Goal: Use online tool/utility: Utilize a website feature to perform a specific function

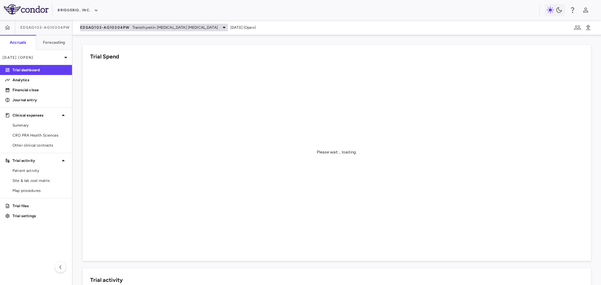
click at [108, 27] on span "EDSAG103-AG10304PW" at bounding box center [105, 27] width 50 height 5
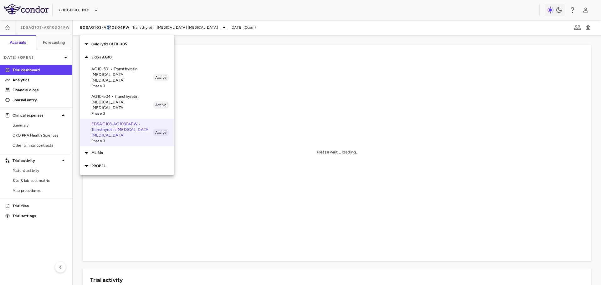
click at [119, 73] on p "AG10-501 • Transthyretin [MEDICAL_DATA] [MEDICAL_DATA]" at bounding box center [121, 74] width 61 height 17
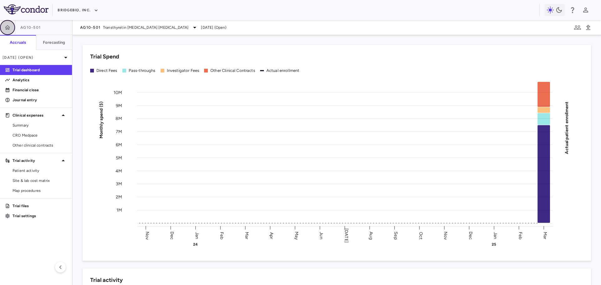
click at [11, 27] on button "button" at bounding box center [7, 27] width 15 height 15
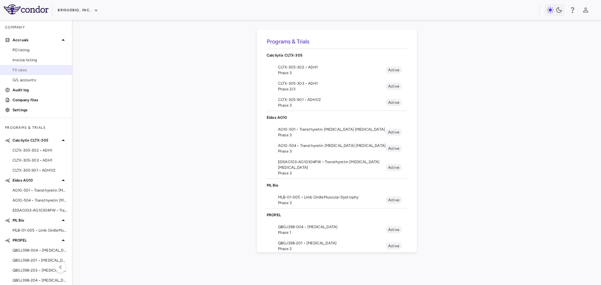
click at [33, 69] on span "FX rates" at bounding box center [40, 70] width 54 height 6
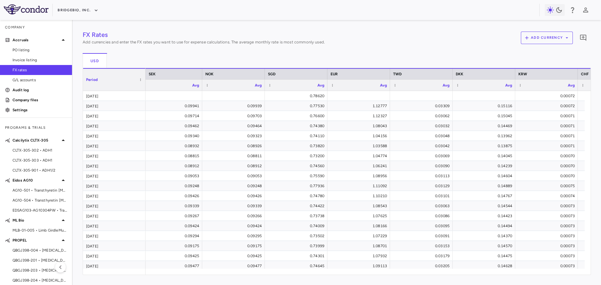
scroll to position [0, 638]
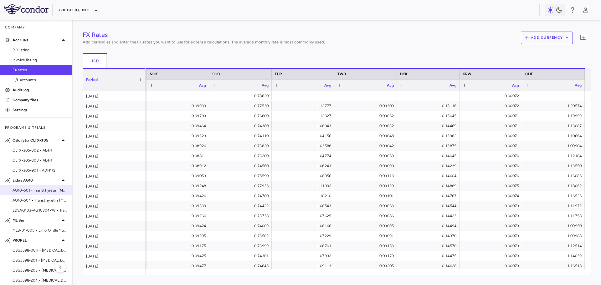
click at [38, 192] on span "AG10-501 • Transthyretin [MEDICAL_DATA] [MEDICAL_DATA]" at bounding box center [40, 191] width 54 height 6
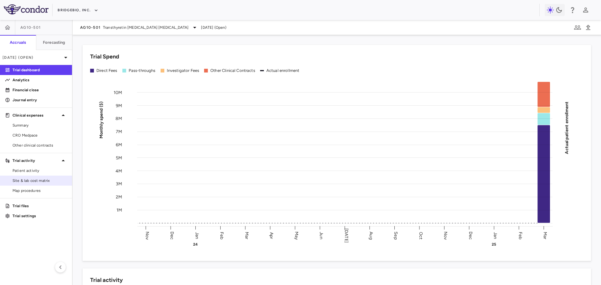
click at [42, 177] on link "Site & lab cost matrix" at bounding box center [36, 180] width 72 height 9
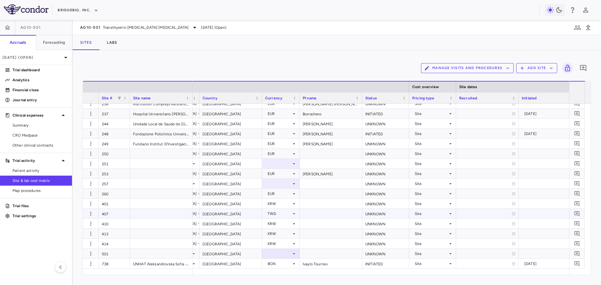
click at [224, 215] on div "[GEOGRAPHIC_DATA]" at bounding box center [230, 214] width 63 height 10
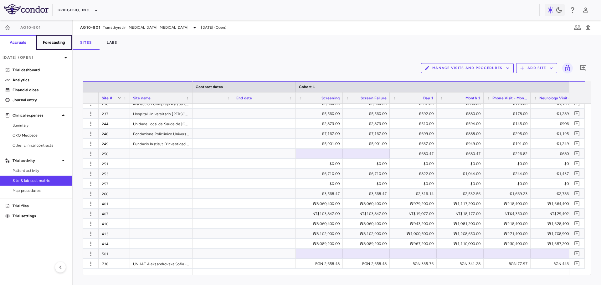
click at [58, 43] on h6 "Forecasting" at bounding box center [54, 43] width 23 height 6
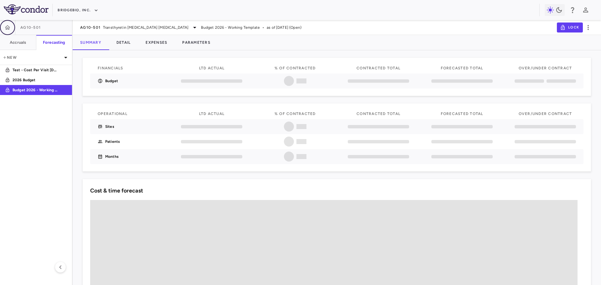
click at [8, 28] on icon "button" at bounding box center [7, 27] width 5 height 4
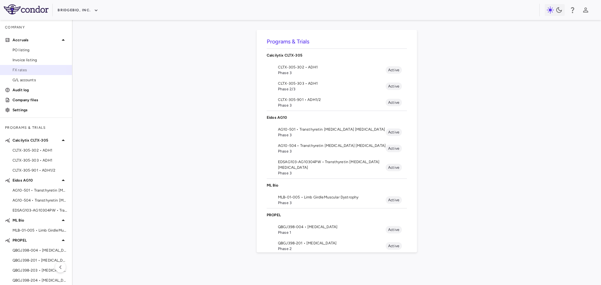
drag, startPoint x: 32, startPoint y: 69, endPoint x: 36, endPoint y: 71, distance: 4.5
click at [31, 69] on span "FX rates" at bounding box center [40, 70] width 54 height 6
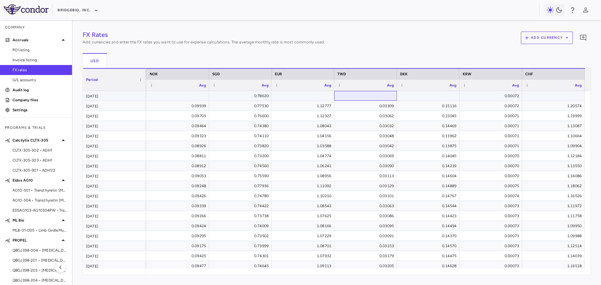
click at [369, 97] on div at bounding box center [365, 95] width 56 height 9
type input "******"
click at [354, 57] on div "USD" at bounding box center [337, 60] width 508 height 15
click at [40, 192] on span "AG10-501 • Transthyretin [MEDICAL_DATA] [MEDICAL_DATA]" at bounding box center [40, 191] width 54 height 6
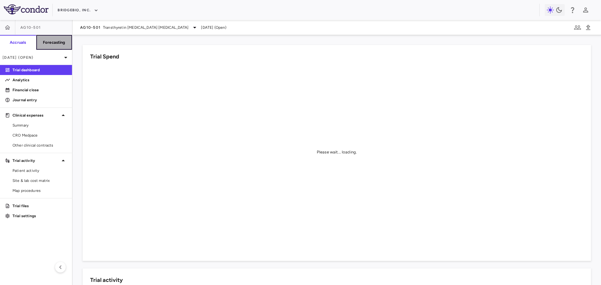
click at [60, 36] on button "Forecasting" at bounding box center [54, 42] width 36 height 15
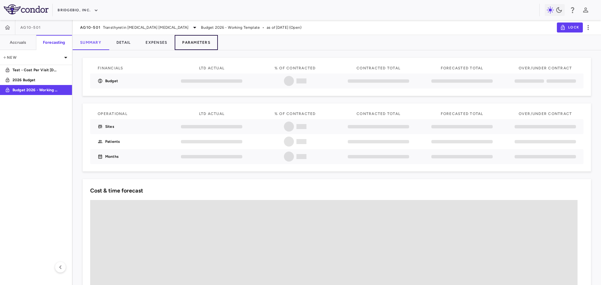
click at [198, 42] on button "Parameters" at bounding box center [196, 42] width 43 height 15
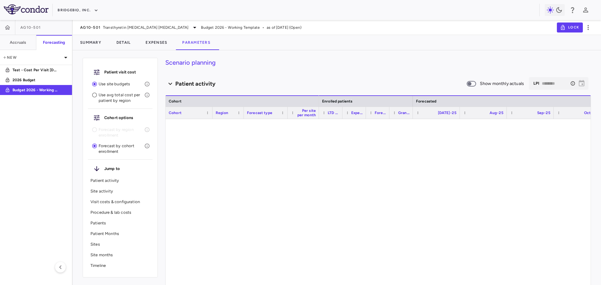
type input "********"
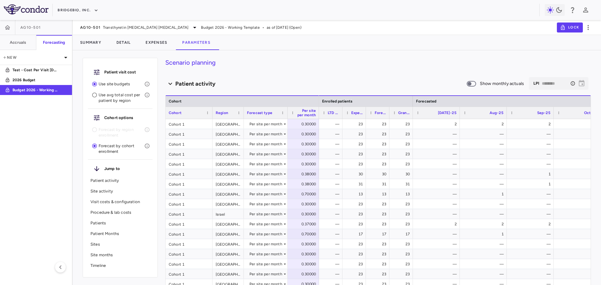
click at [344, 63] on h4 "Scenario planning" at bounding box center [377, 62] width 425 height 9
click at [425, 48] on div "Summary Detail Expenses Parameters" at bounding box center [337, 42] width 528 height 15
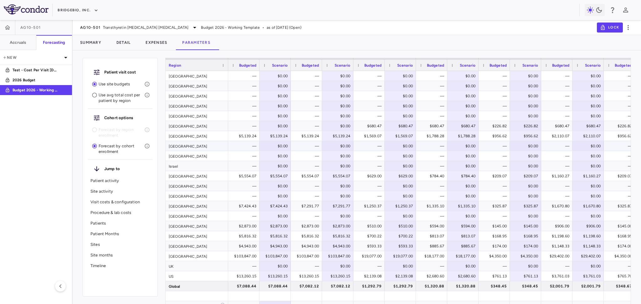
scroll to position [584, 0]
